Goal: Transaction & Acquisition: Purchase product/service

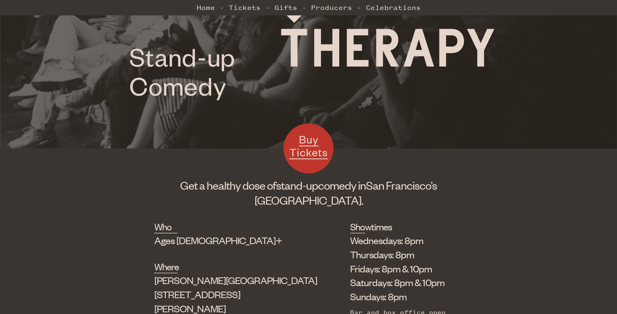
scroll to position [151, 0]
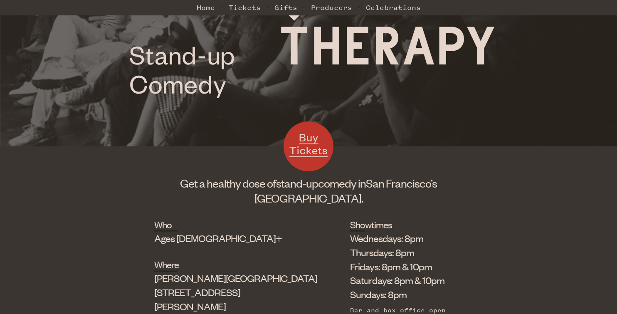
click at [313, 145] on span "Buy Tickets" at bounding box center [308, 143] width 38 height 27
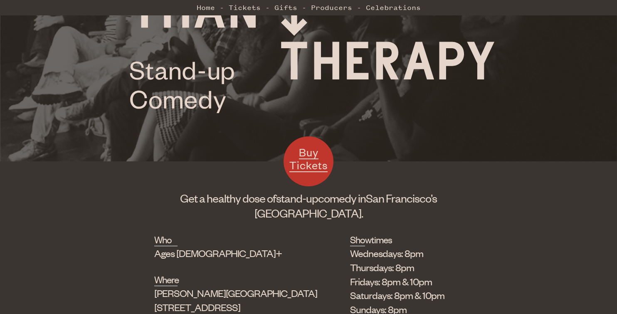
scroll to position [112, 0]
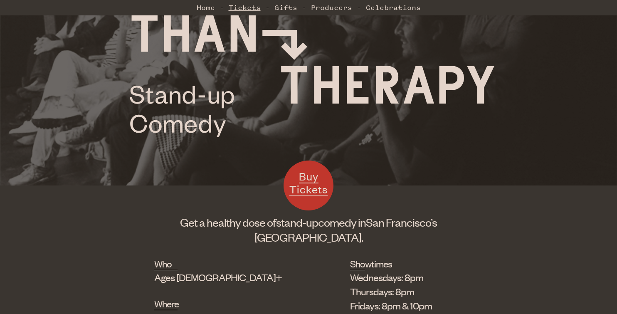
click at [250, 8] on link "Tickets" at bounding box center [245, 7] width 32 height 17
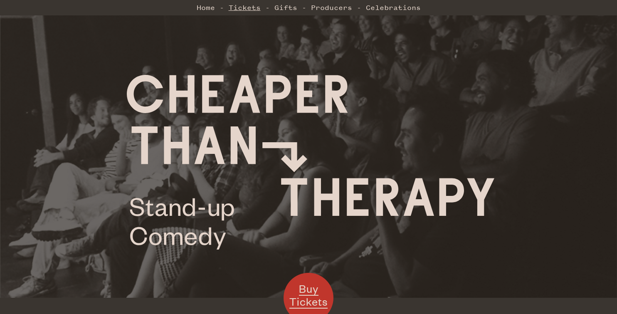
click at [241, 11] on link "Tickets" at bounding box center [245, 7] width 32 height 17
click at [210, 10] on link "Home" at bounding box center [206, 7] width 18 height 17
click at [247, 7] on link "Tickets" at bounding box center [245, 7] width 32 height 17
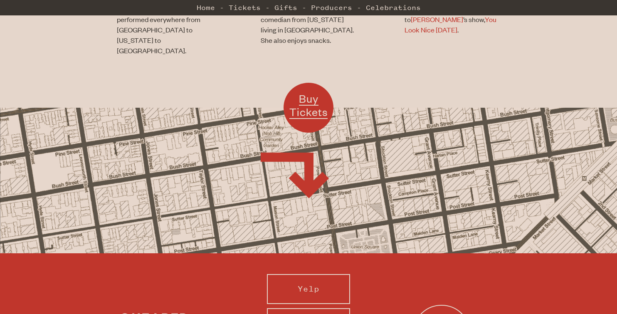
scroll to position [742, 0]
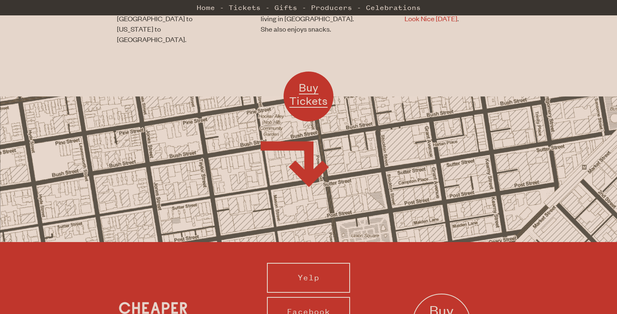
click at [312, 80] on span "Buy Tickets" at bounding box center [308, 93] width 38 height 27
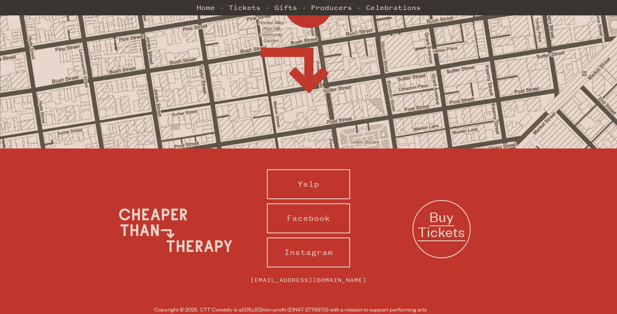
click at [443, 207] on span "Buy Tickets" at bounding box center [441, 224] width 47 height 34
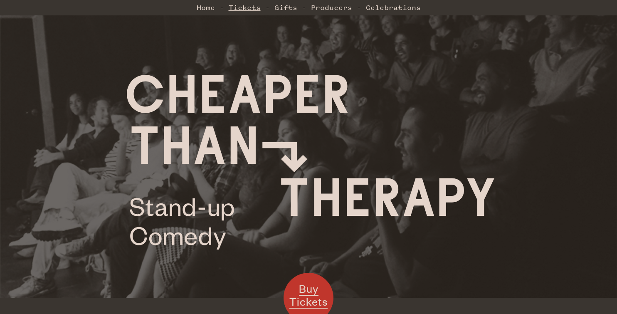
click at [244, 7] on link "Tickets" at bounding box center [245, 7] width 32 height 17
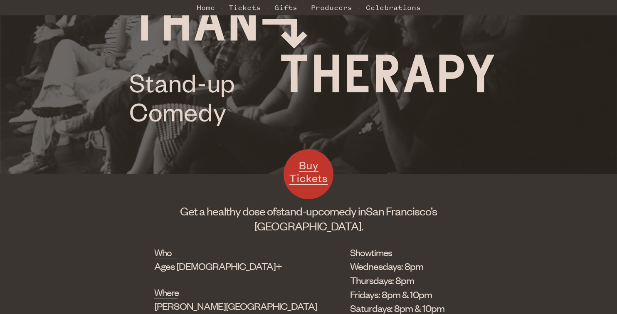
scroll to position [136, 0]
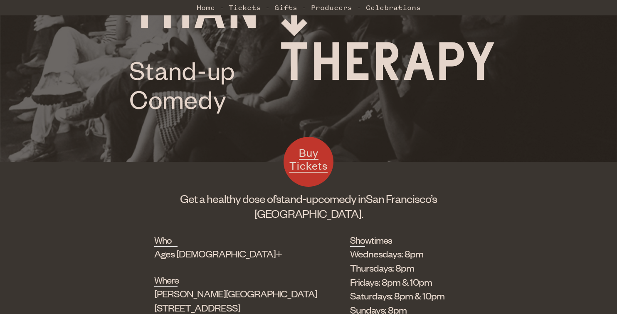
click at [304, 163] on span "Buy Tickets" at bounding box center [308, 158] width 38 height 27
